Goal: Feedback & Contribution: Submit feedback/report problem

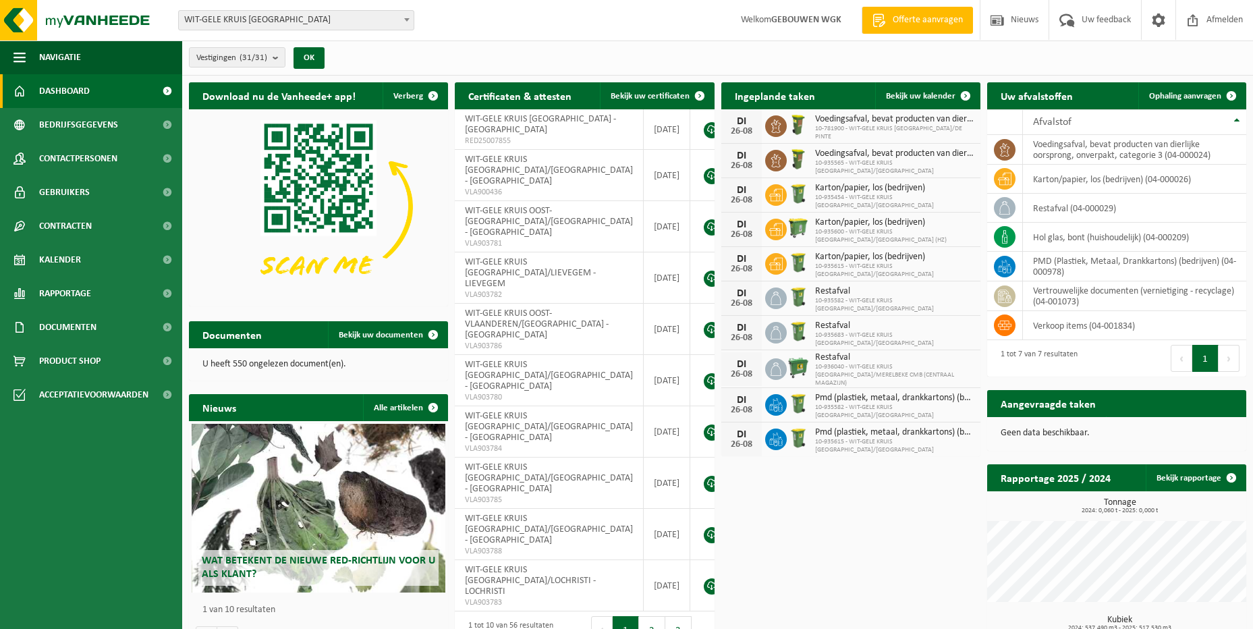
click at [345, 53] on div "Vestigingen (31/31) Alles selecteren Alles deselecteren Actieve selecteren WIT-…" at bounding box center [717, 57] width 1071 height 35
click at [277, 55] on b "submit" at bounding box center [279, 57] width 12 height 19
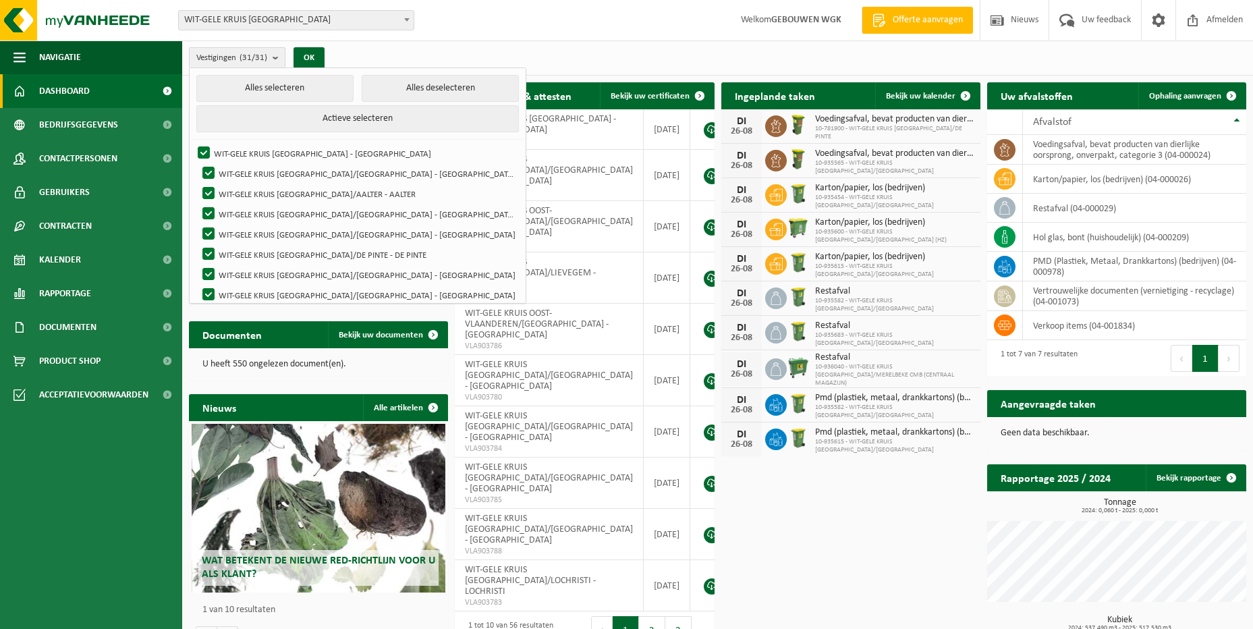
click at [277, 55] on b "submit" at bounding box center [279, 58] width 12 height 20
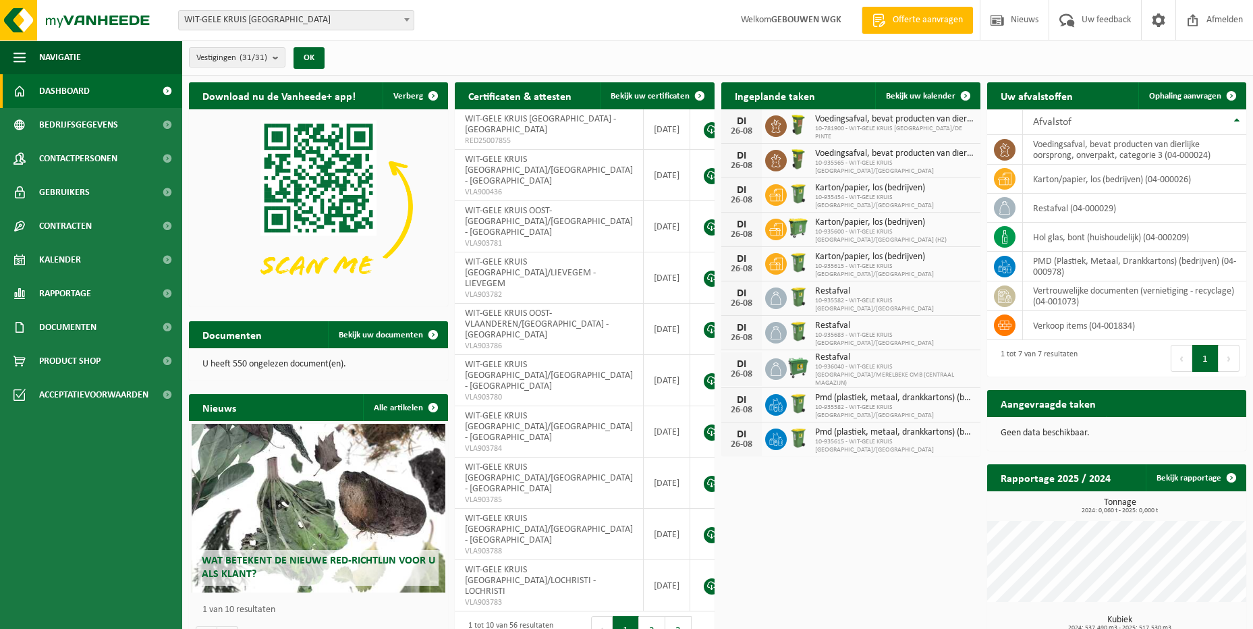
click at [349, 53] on div "Vestigingen (31/31) Alles selecteren Alles deselecteren Actieve selecteren WIT-…" at bounding box center [717, 57] width 1071 height 35
click at [424, 53] on div "Vestigingen (31/31) Alles selecteren Alles deselecteren Actieve selecteren WIT-…" at bounding box center [717, 57] width 1071 height 35
click at [438, 39] on div "Vestiging: WIT-GELE KRUIS OOST-VLAANDEREN WIT-GELE KRUIS OOST-VLAANDEREN/AALST …" at bounding box center [626, 20] width 1253 height 41
click at [402, 28] on span "WIT-GELE KRUIS [GEOGRAPHIC_DATA]" at bounding box center [296, 20] width 235 height 19
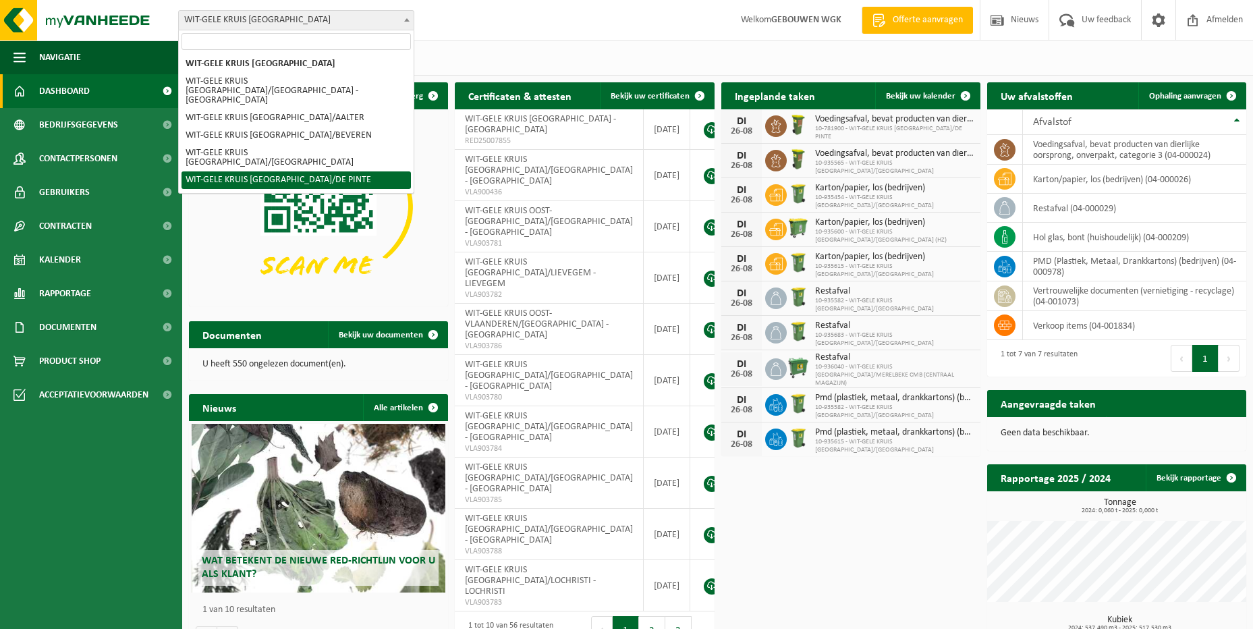
scroll to position [67, 0]
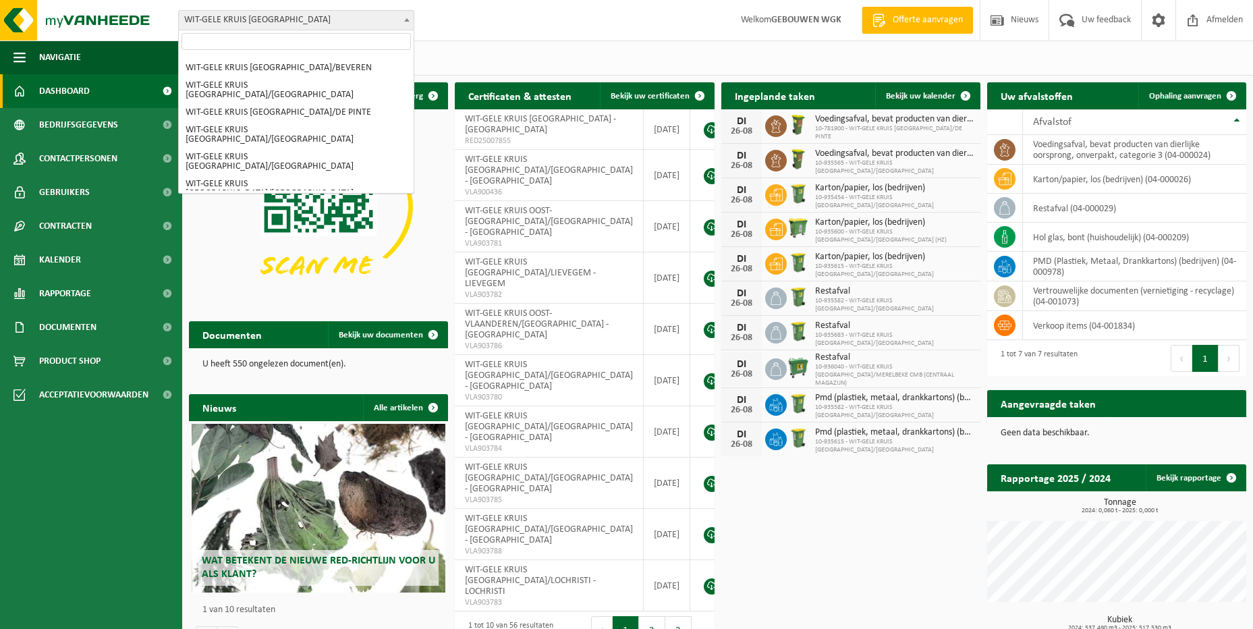
select select "136697"
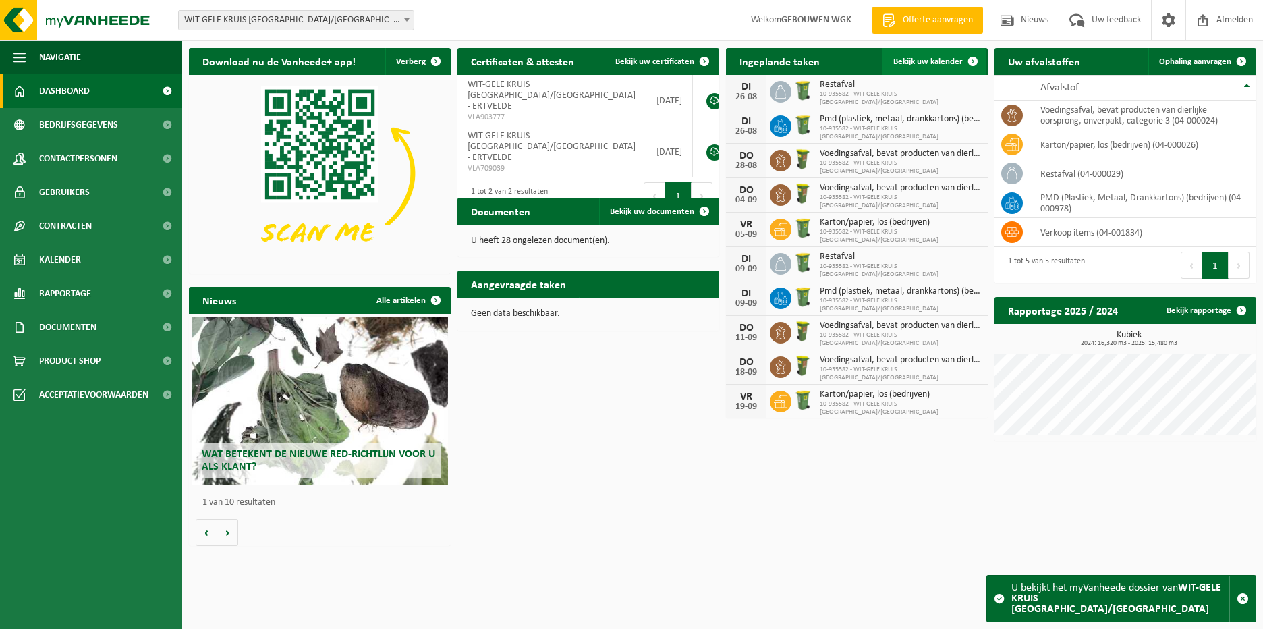
click at [945, 55] on link "Bekijk uw kalender" at bounding box center [934, 61] width 104 height 27
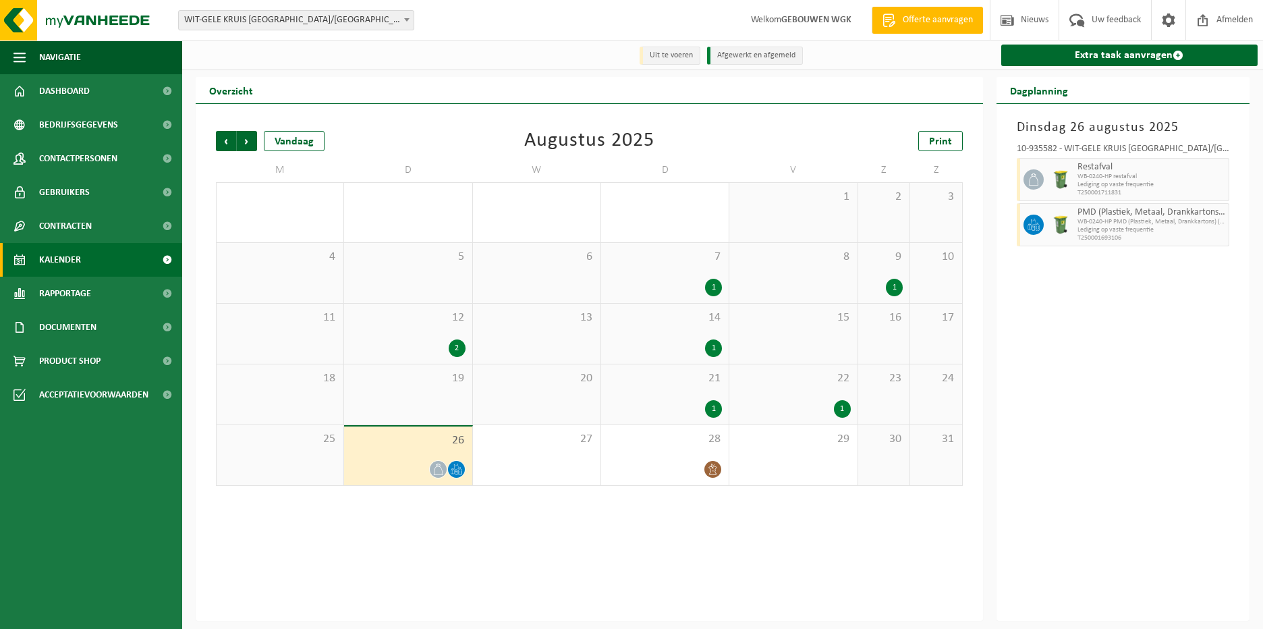
click at [440, 472] on icon at bounding box center [437, 468] width 11 height 11
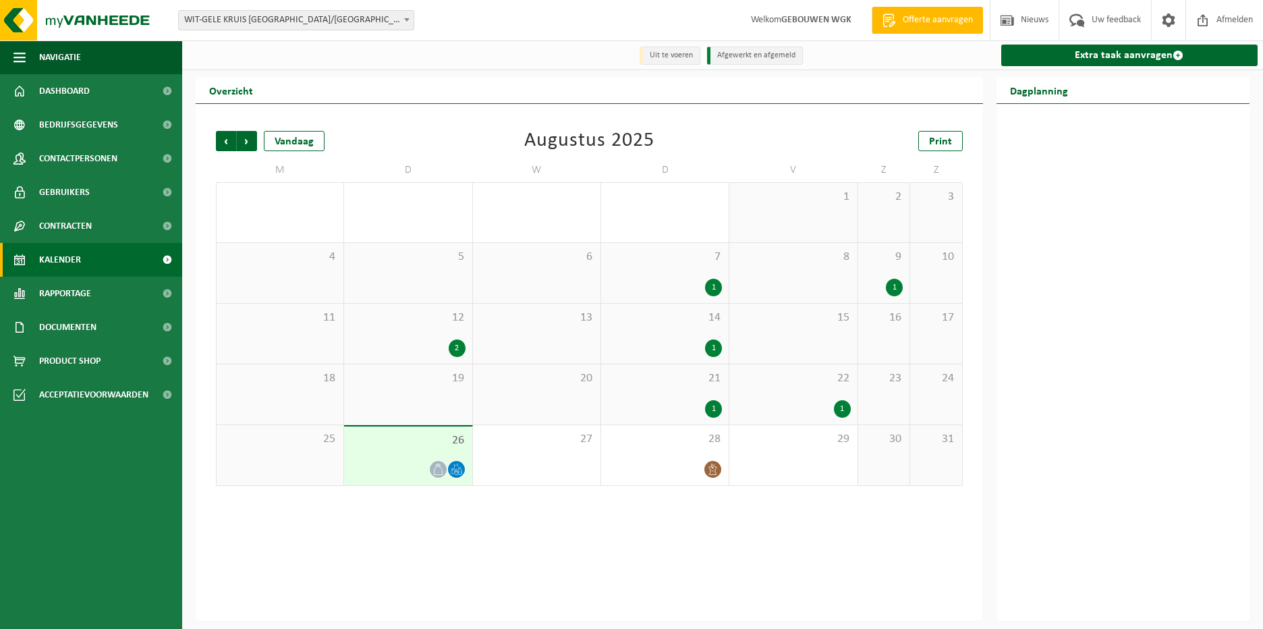
click at [986, 103] on div "Overzicht Vorige Volgende Vandaag Augustus 2025 Print M D W D V Z Z 28 29 2 30 …" at bounding box center [589, 349] width 801 height 544
click at [1120, 18] on span "Uw feedback" at bounding box center [1116, 20] width 56 height 40
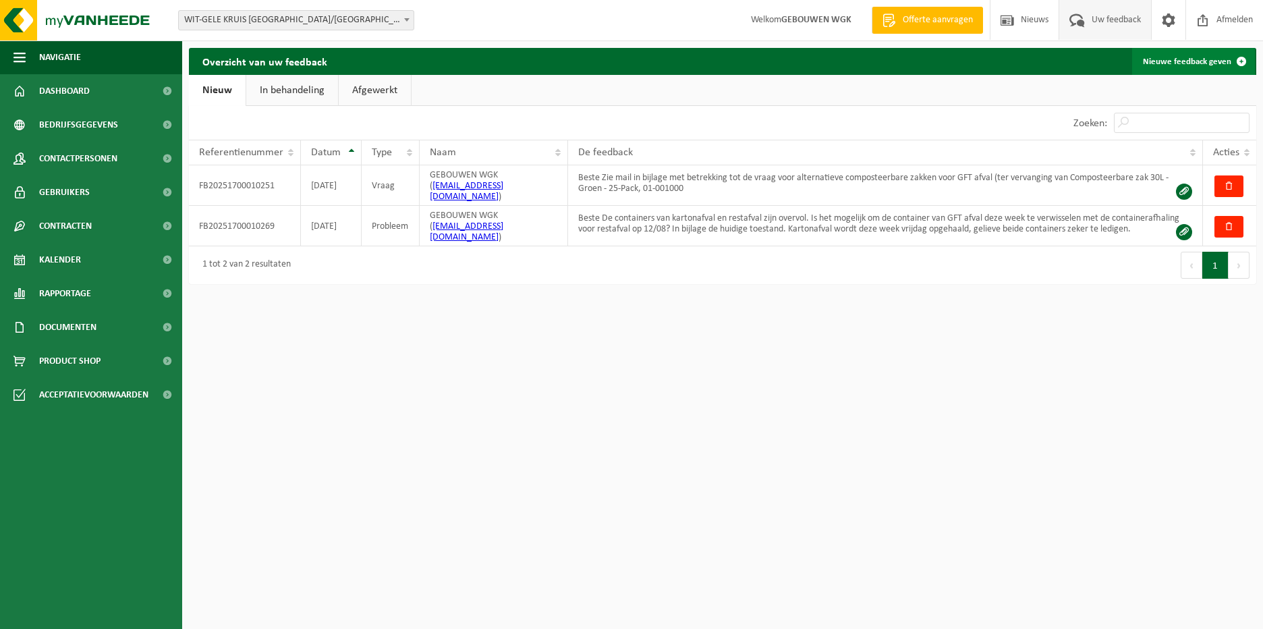
click at [1212, 57] on link "Nieuwe feedback geven" at bounding box center [1193, 61] width 123 height 27
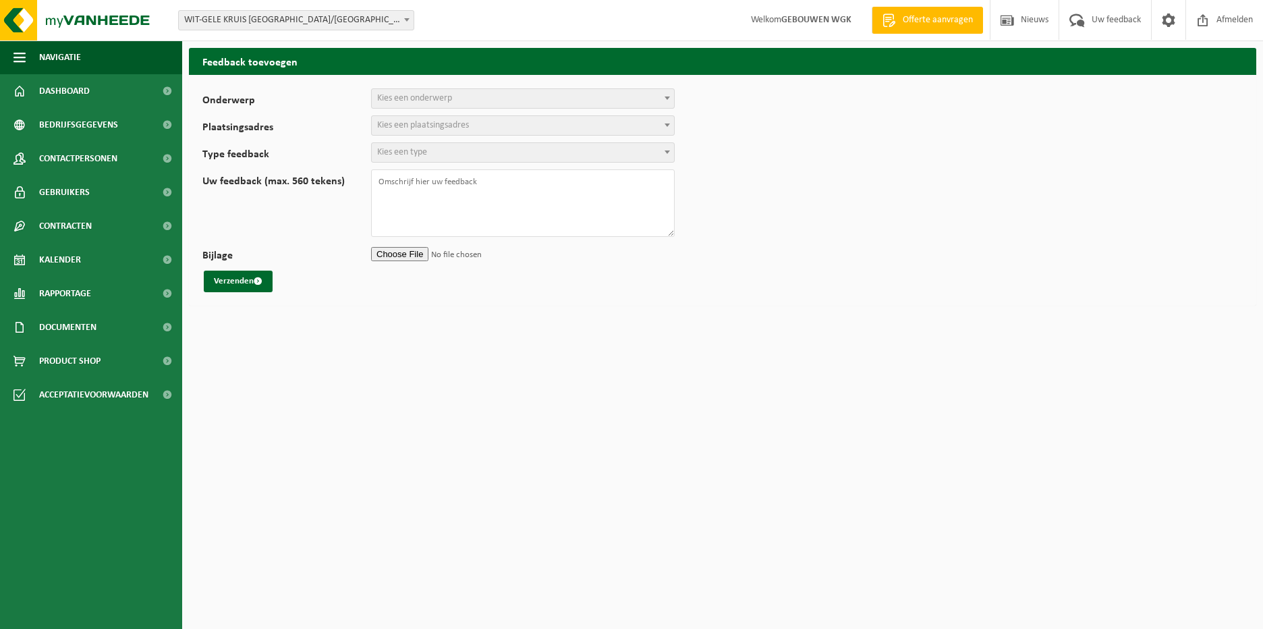
select select
click at [418, 98] on span "Kies een onderwerp" at bounding box center [414, 98] width 75 height 10
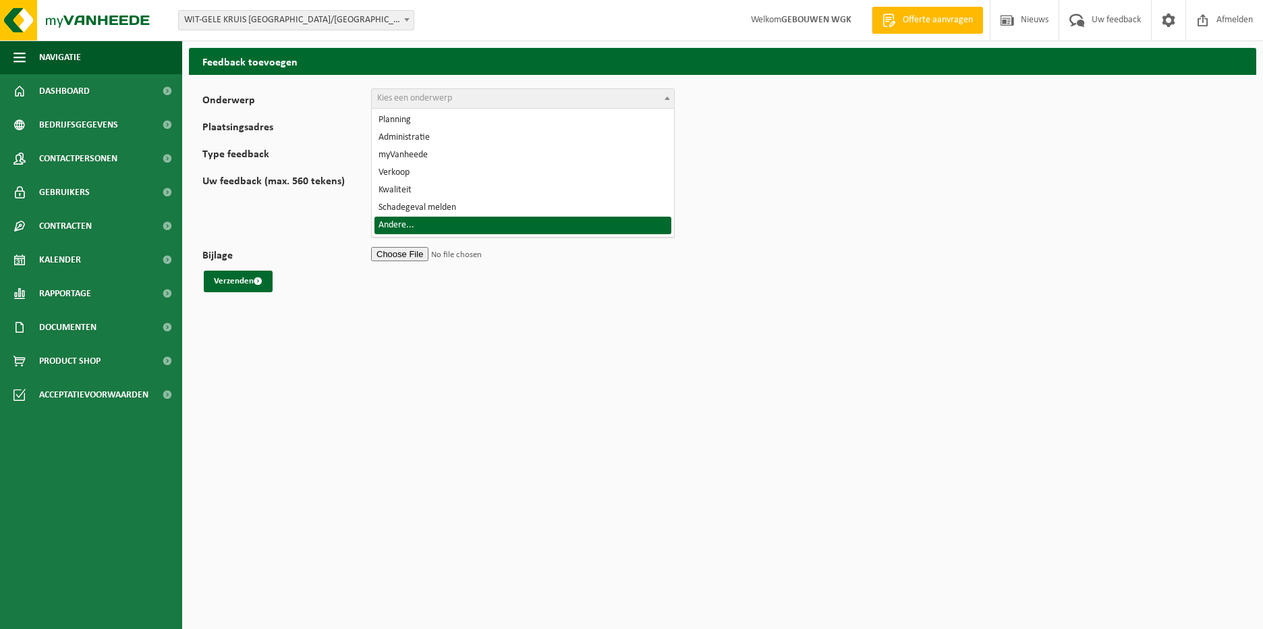
select select "32"
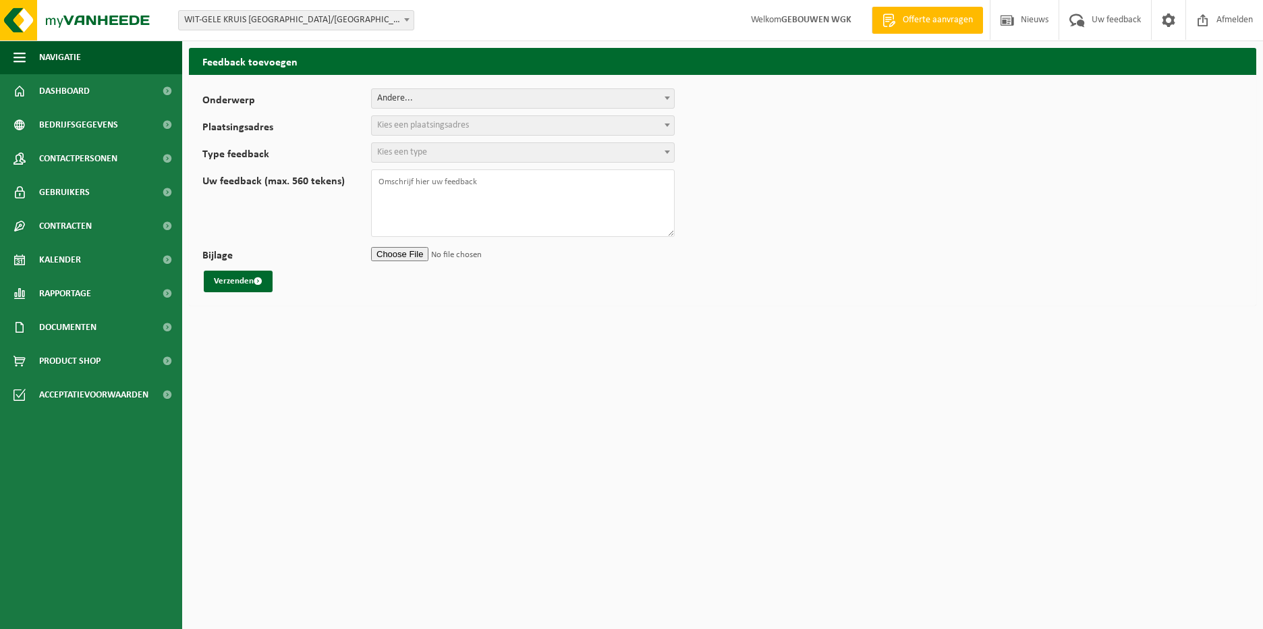
click at [434, 120] on span "Kies een plaatsingsadres" at bounding box center [423, 125] width 92 height 10
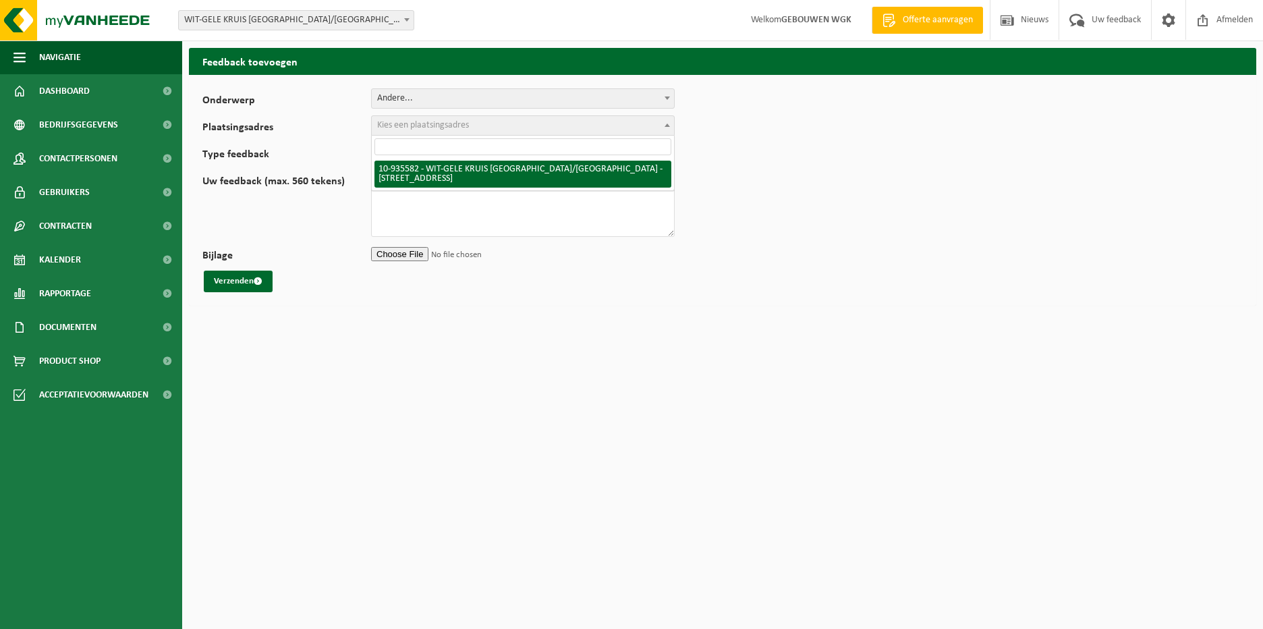
select select "136697"
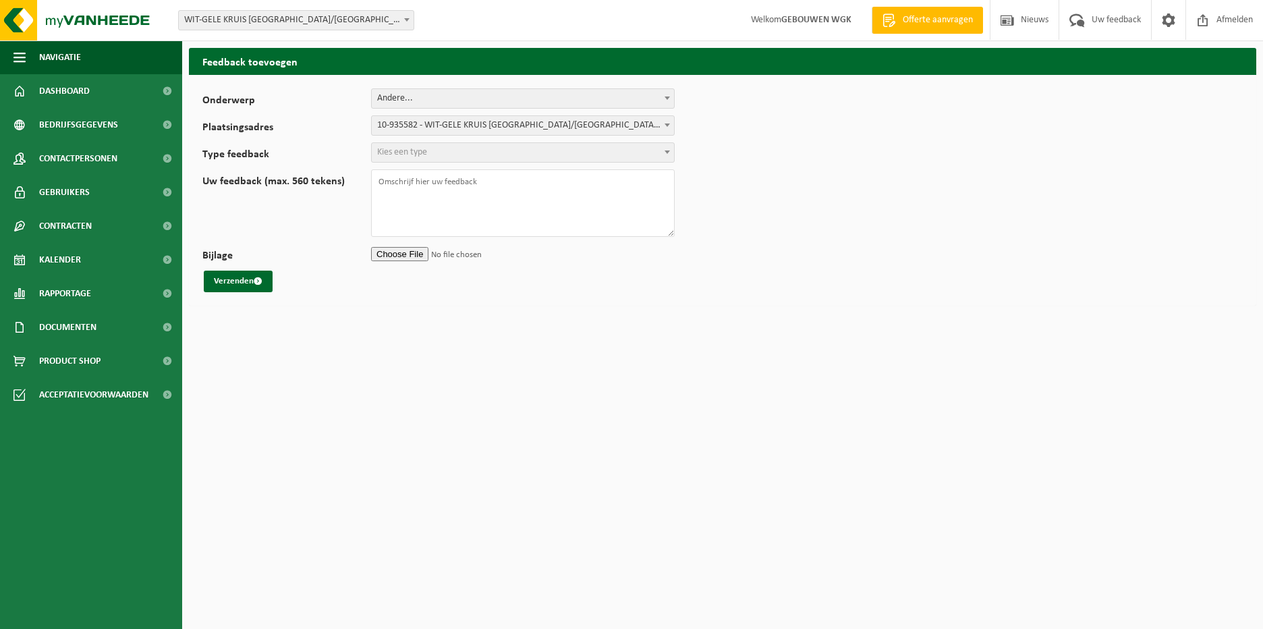
click at [432, 159] on span "Kies een type" at bounding box center [523, 152] width 302 height 19
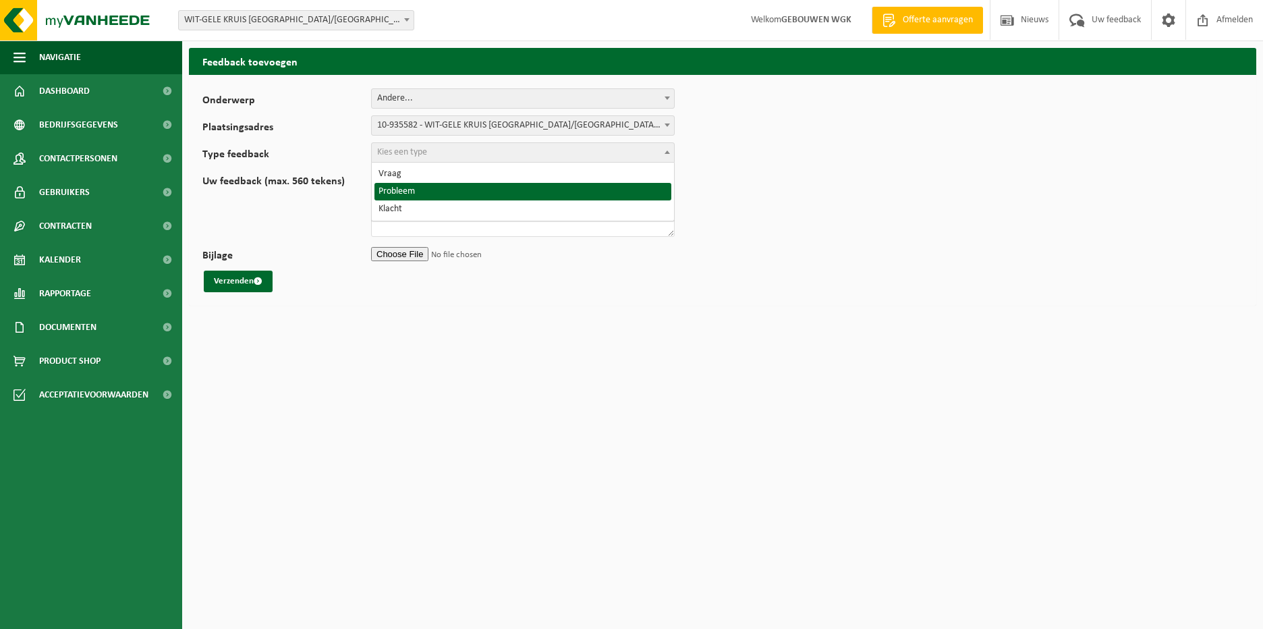
select select "ISS"
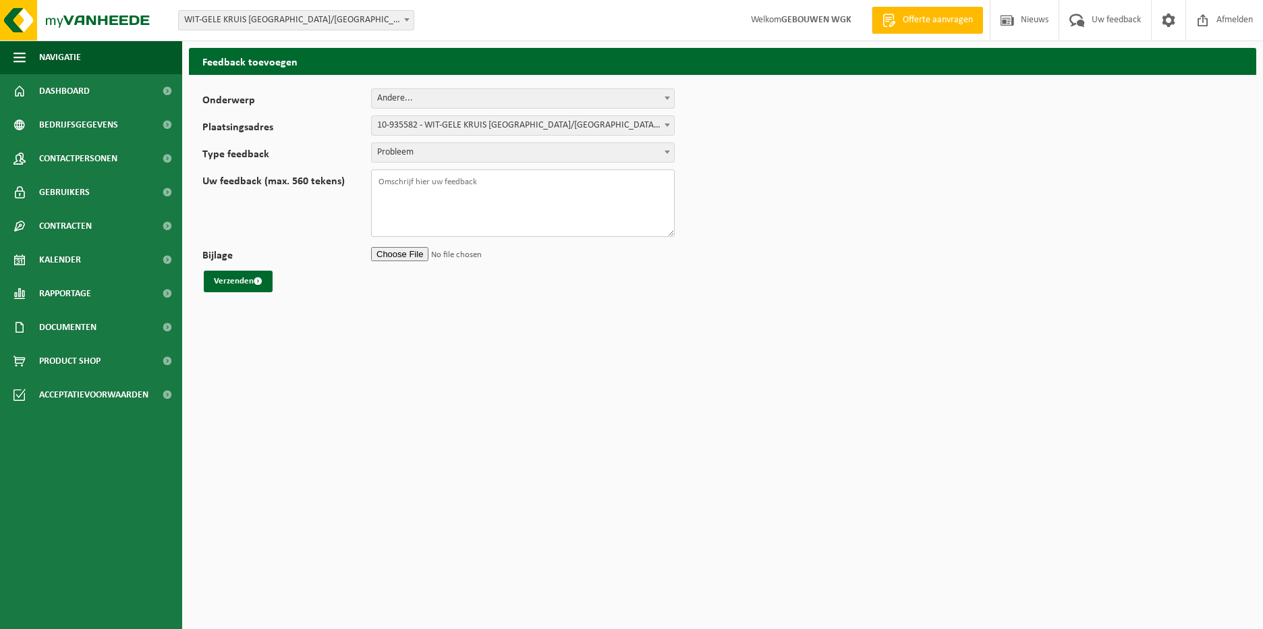
click at [432, 189] on textarea "Uw feedback (max. 560 tekens)" at bounding box center [523, 202] width 304 height 67
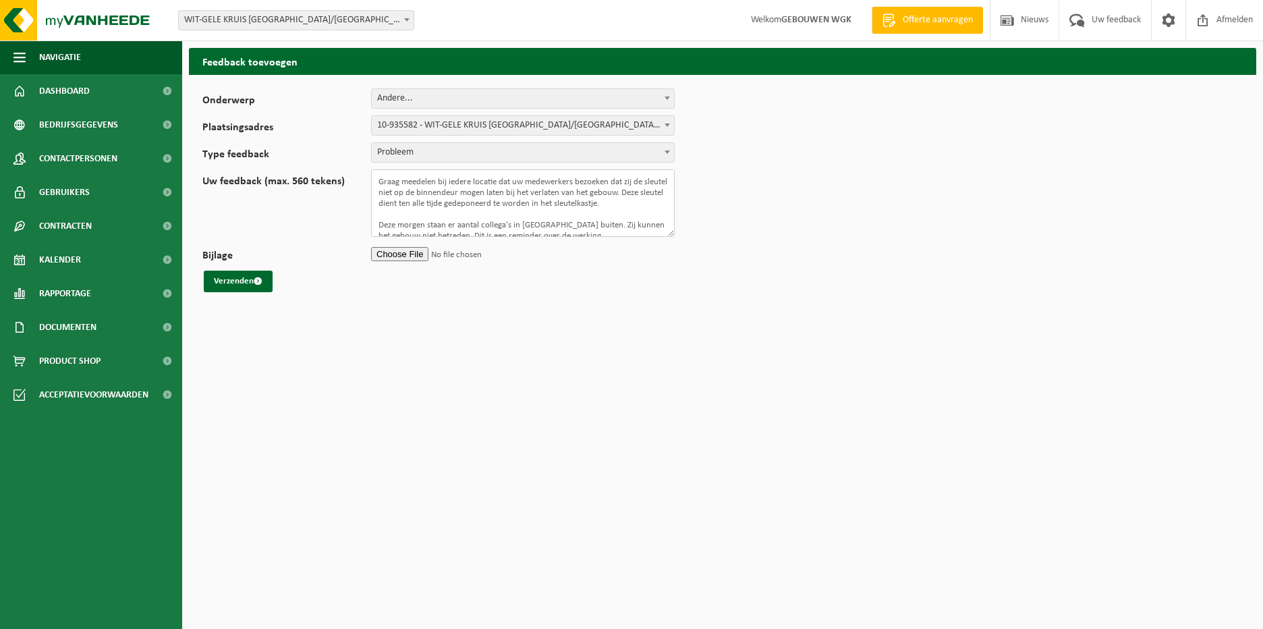
scroll to position [32, 0]
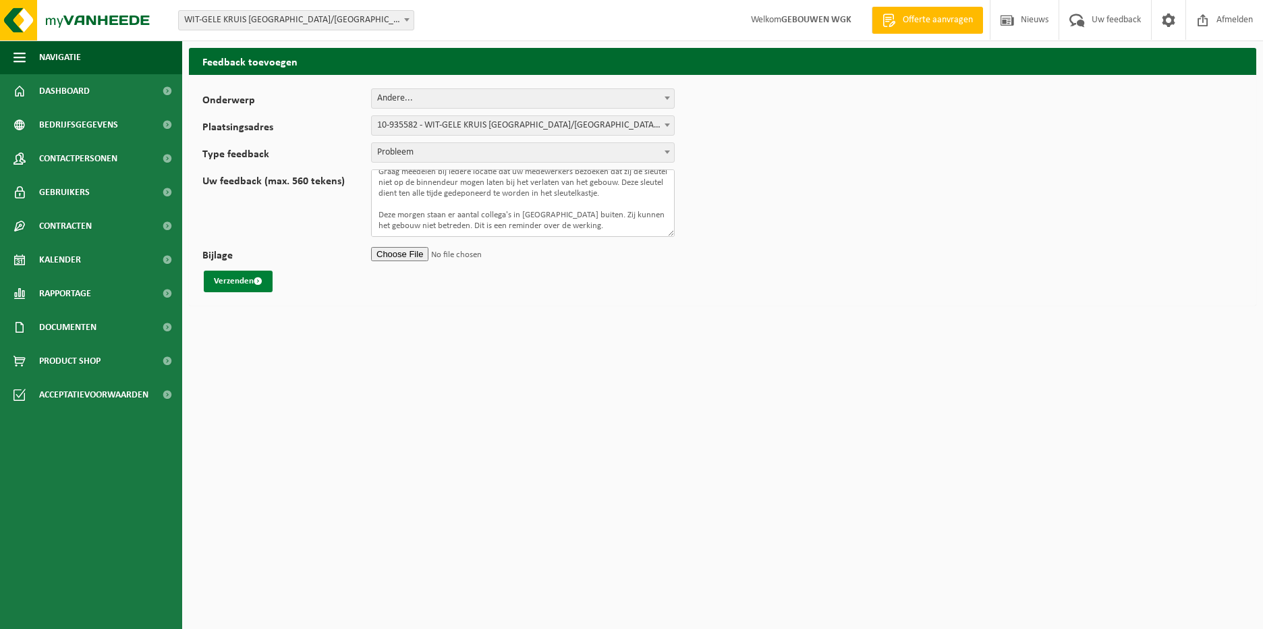
type textarea "Beste Graag meedelen bij iedere locatie dat uw medewerkers bezoeken dat zij de …"
click at [246, 279] on button "Verzenden" at bounding box center [238, 282] width 69 height 22
